Goal: Information Seeking & Learning: Learn about a topic

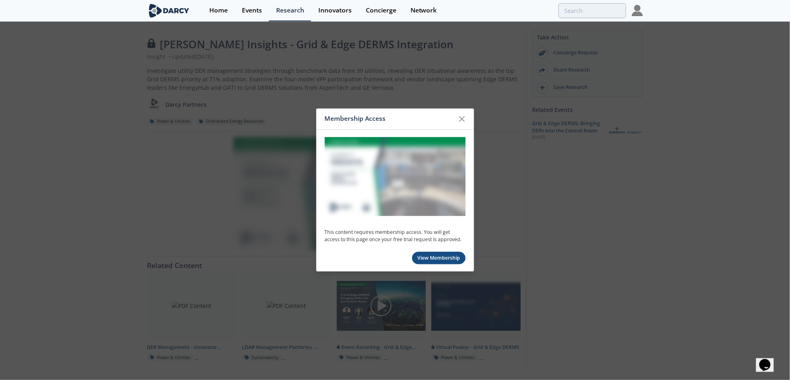
click at [467, 119] on div at bounding box center [461, 118] width 15 height 15
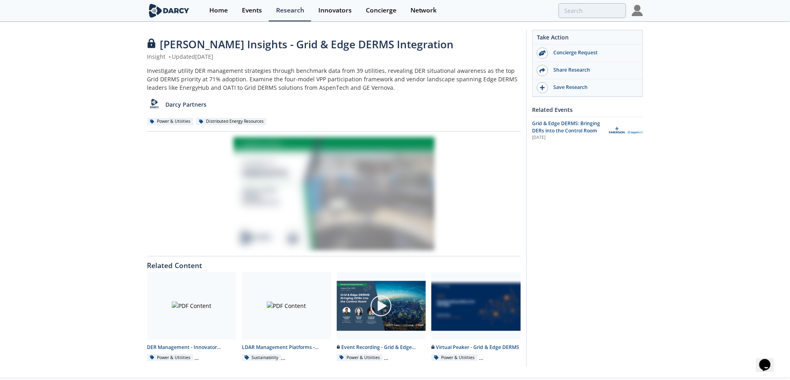
click at [396, 349] on div "Event Recording - Grid & Edge DERMS: Bringing DERs into the Control Room" at bounding box center [381, 347] width 89 height 7
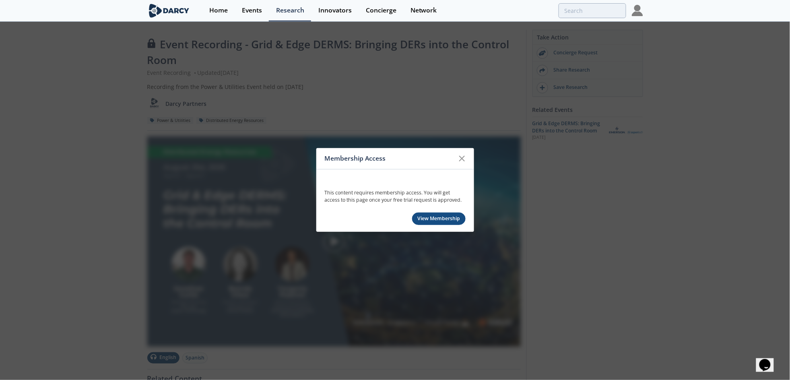
click at [468, 154] on div at bounding box center [461, 158] width 15 height 15
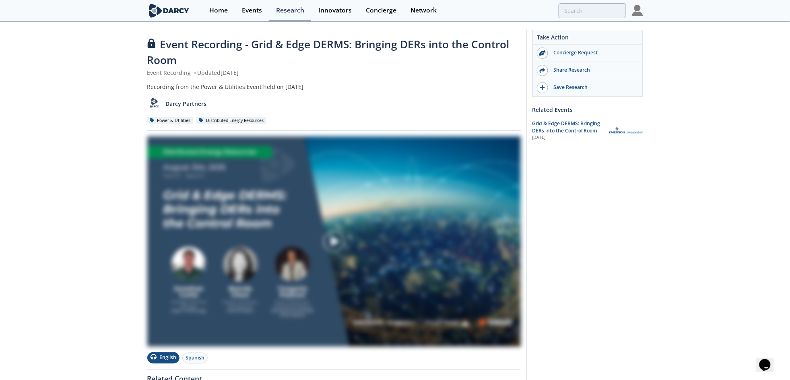
click at [586, 127] on div "Grid & Edge DERMS: Bringing DERs into the Control Room" at bounding box center [567, 127] width 71 height 15
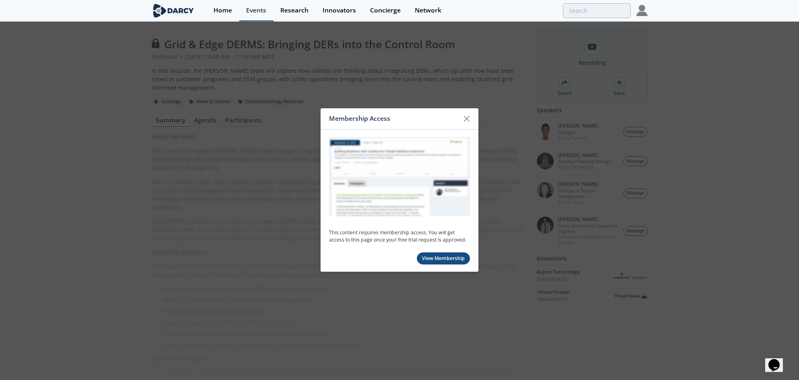
click at [466, 120] on icon at bounding box center [467, 119] width 10 height 10
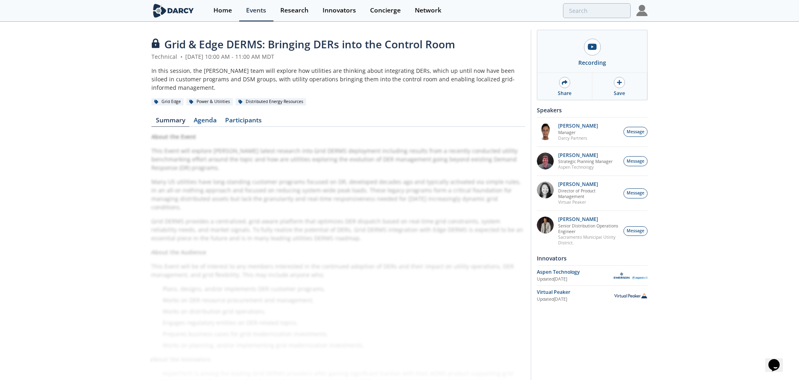
click at [208, 117] on link "Agenda" at bounding box center [204, 122] width 31 height 10
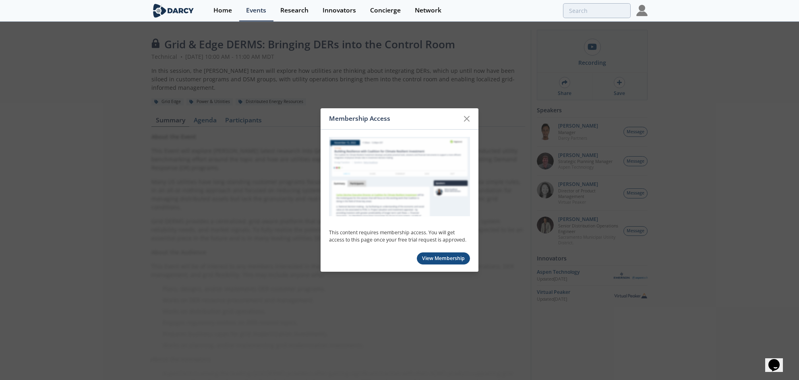
click at [464, 120] on icon at bounding box center [466, 118] width 5 height 5
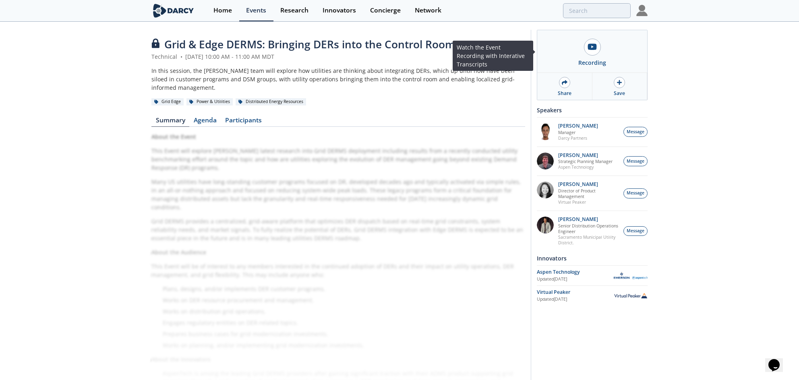
click at [588, 46] on icon at bounding box center [591, 47] width 9 height 6
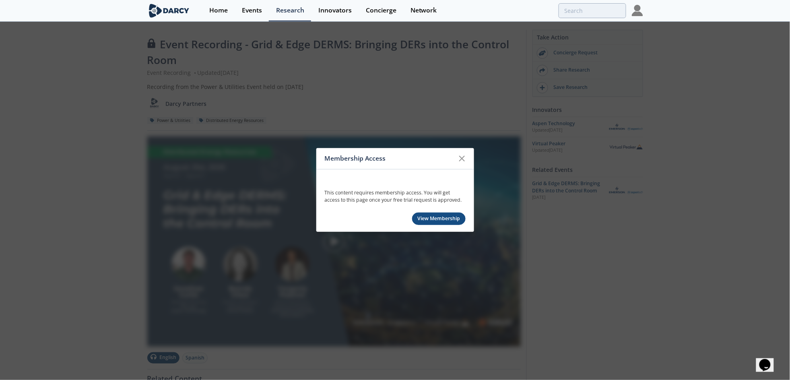
click at [462, 156] on icon at bounding box center [462, 158] width 5 height 5
